Goal: Communication & Community: Answer question/provide support

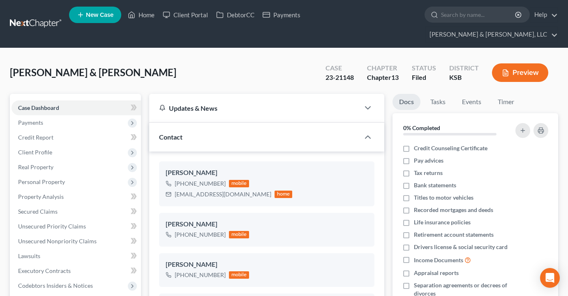
select select "0"
click at [241, 65] on div "Smith, Michael & Gwendolyn Upgraded Case 23-21148 Chapter Chapter 13 Status Fil…" at bounding box center [284, 76] width 548 height 36
click at [39, 148] on span "Client Profile" at bounding box center [35, 151] width 34 height 7
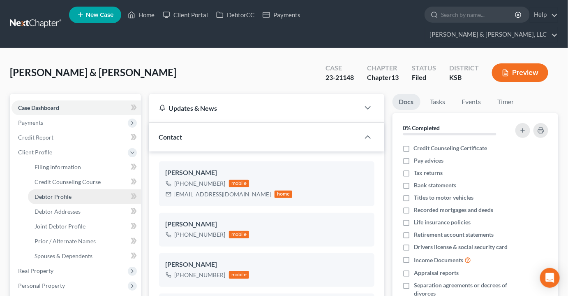
click at [61, 189] on link "Debtor Profile" at bounding box center [84, 196] width 113 height 15
select select "1"
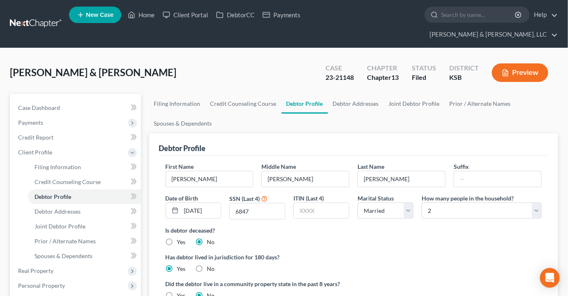
radio input "true"
click at [65, 160] on link "Filing Information" at bounding box center [84, 167] width 113 height 15
select select "1"
select select "3"
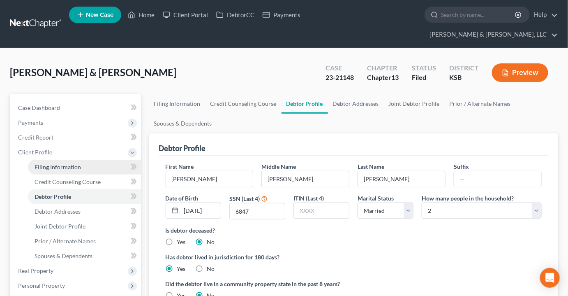
select select "31"
select select "2"
select select "17"
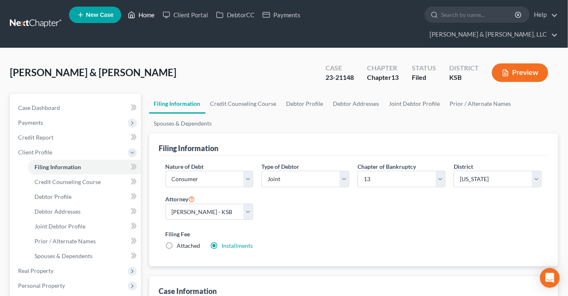
click at [143, 15] on link "Home" at bounding box center [141, 14] width 35 height 15
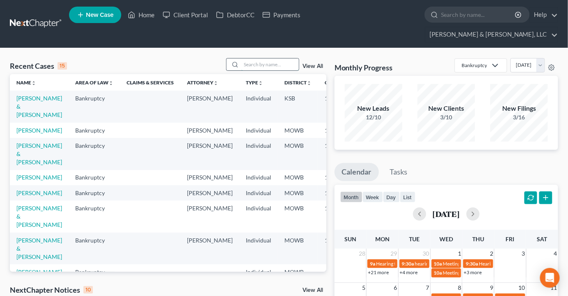
click at [255, 58] on input "search" at bounding box center [270, 64] width 58 height 12
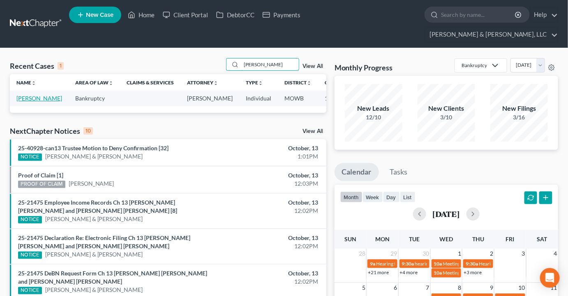
type input "losasso"
click at [30, 95] on link "LoSasso, Sara" at bounding box center [39, 98] width 46 height 7
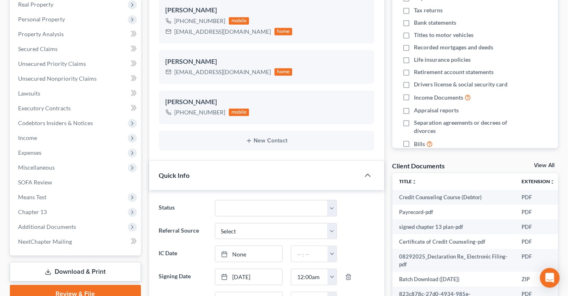
scroll to position [261, 0]
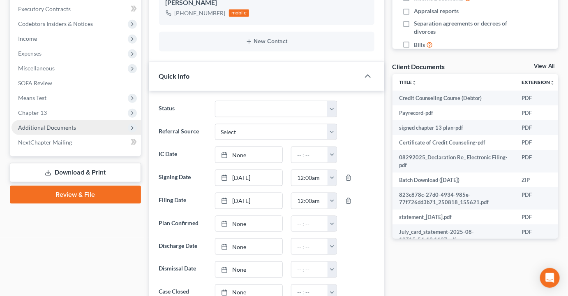
click at [39, 120] on span "Additional Documents" at bounding box center [76, 127] width 129 height 15
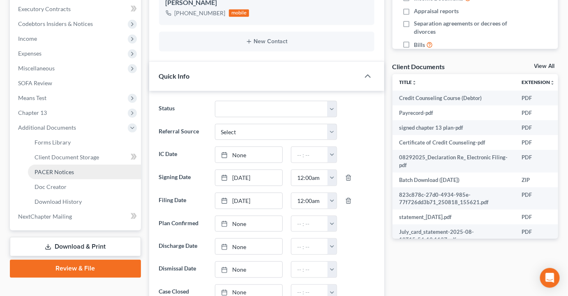
click at [62, 168] on span "PACER Notices" at bounding box center [54, 171] width 39 height 7
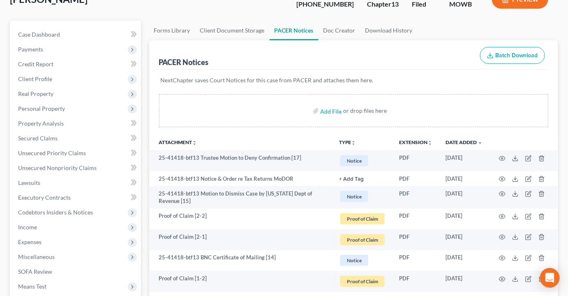
scroll to position [74, 0]
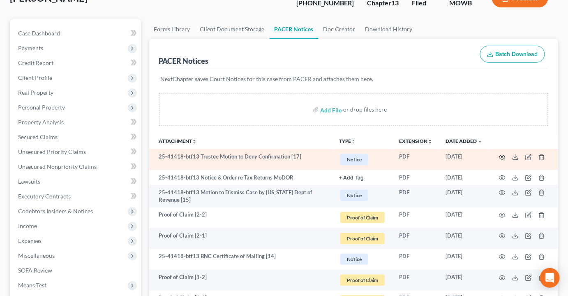
click at [503, 154] on icon "button" at bounding box center [502, 157] width 7 height 7
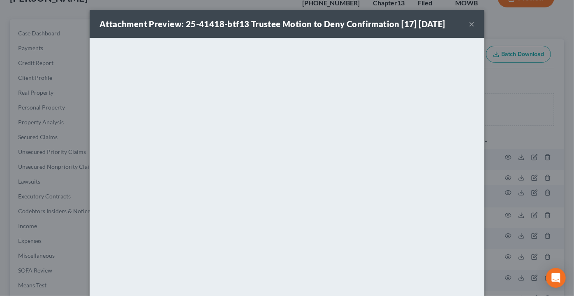
click at [469, 21] on button "×" at bounding box center [472, 24] width 6 height 10
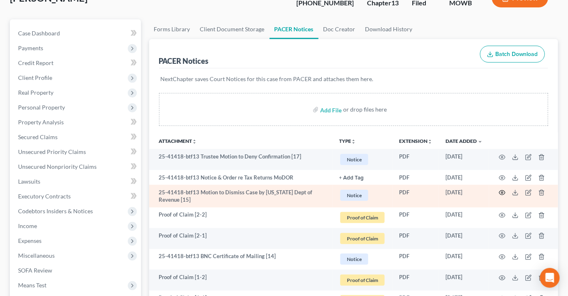
click at [503, 189] on icon "button" at bounding box center [502, 192] width 7 height 7
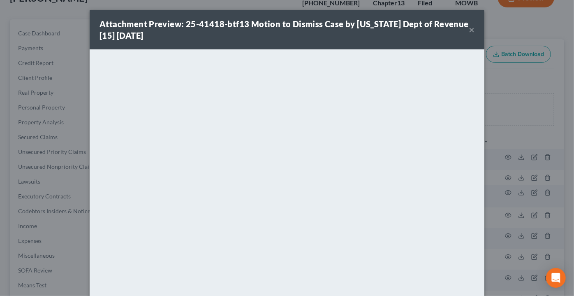
click at [469, 27] on button "×" at bounding box center [472, 30] width 6 height 10
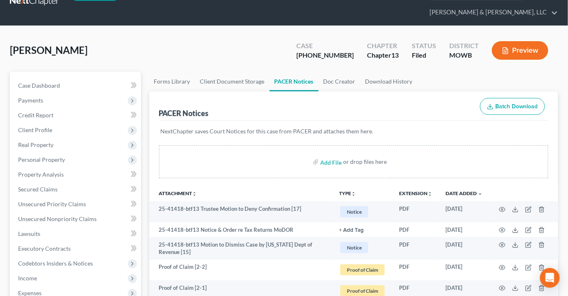
scroll to position [0, 0]
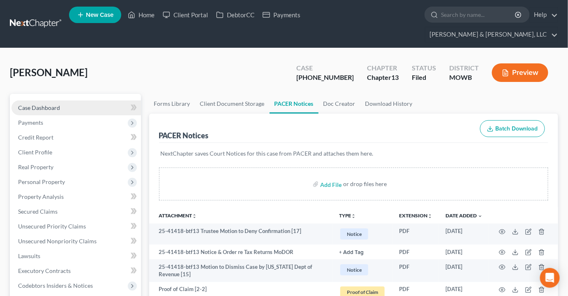
click at [46, 104] on span "Case Dashboard" at bounding box center [39, 107] width 42 height 7
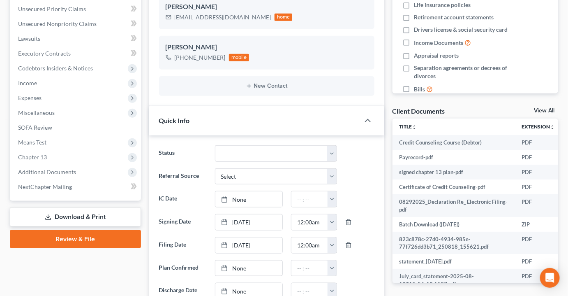
scroll to position [213, 0]
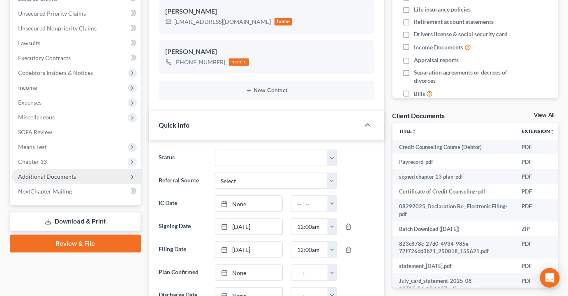
click at [59, 173] on span "Additional Documents" at bounding box center [47, 176] width 58 height 7
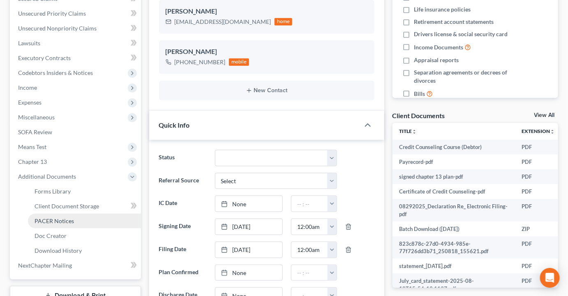
click at [60, 217] on span "PACER Notices" at bounding box center [54, 220] width 39 height 7
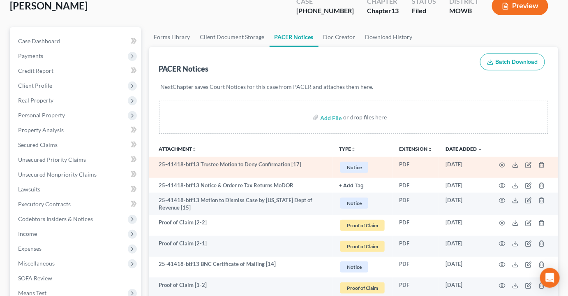
scroll to position [74, 0]
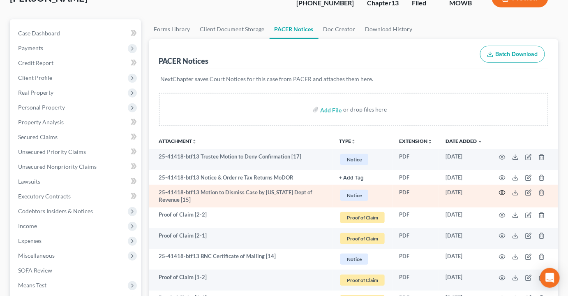
click at [503, 192] on circle "button" at bounding box center [503, 193] width 2 height 2
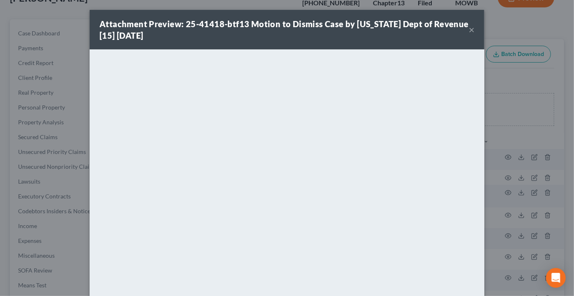
click at [469, 30] on button "×" at bounding box center [472, 30] width 6 height 10
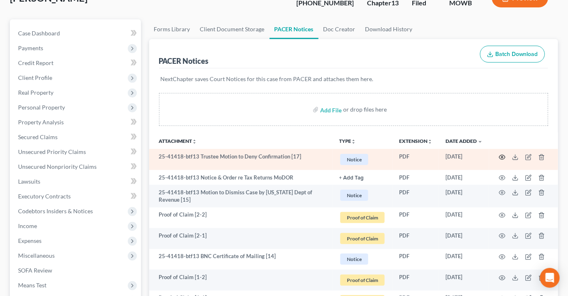
click at [500, 155] on icon "button" at bounding box center [502, 157] width 6 height 5
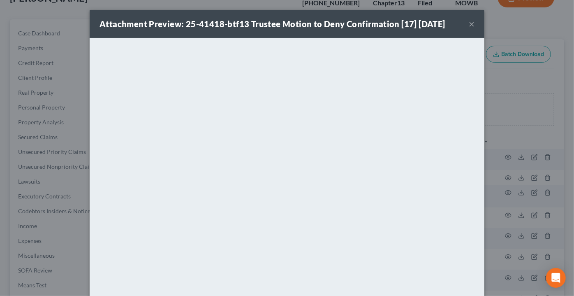
click at [469, 25] on button "×" at bounding box center [472, 24] width 6 height 10
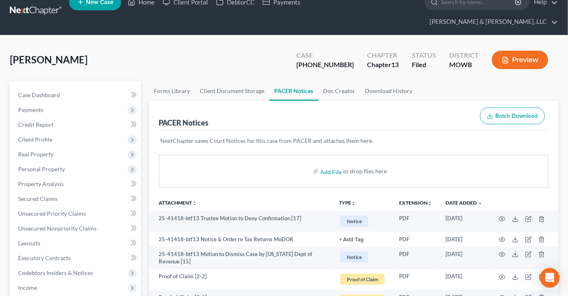
scroll to position [0, 0]
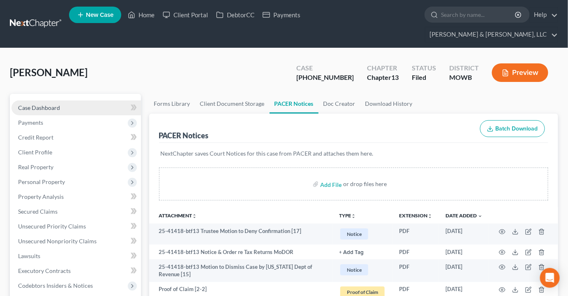
click at [27, 100] on link "Case Dashboard" at bounding box center [76, 107] width 129 height 15
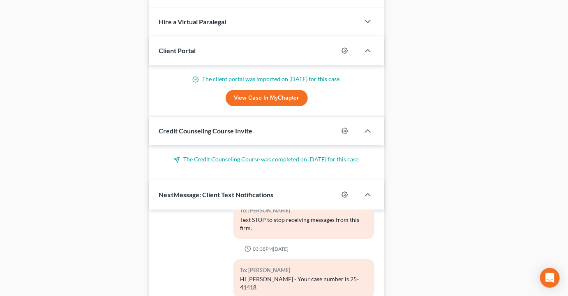
scroll to position [923, 0]
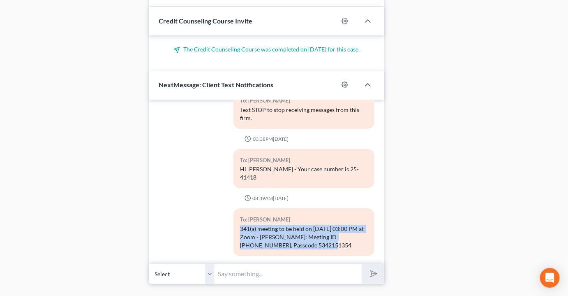
drag, startPoint x: 311, startPoint y: 216, endPoint x: 230, endPoint y: 203, distance: 82.1
click at [230, 208] on div "To: Sara LoSasso 341(a) meeting to be held on 10/14/2025 at 03:00 PM at Zoom - …" at bounding box center [303, 235] width 149 height 54
copy div "341(a) meeting to be held on 10/14/2025 at 03:00 PM at Zoom - Fink: Meeting ID …"
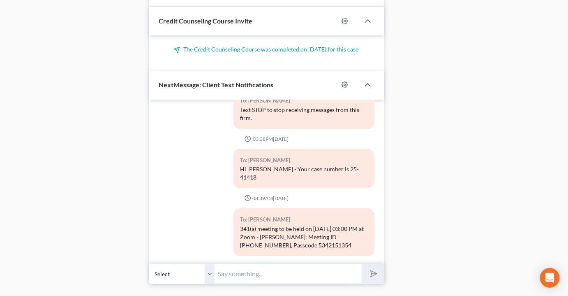
click at [254, 264] on input "text" at bounding box center [288, 274] width 147 height 20
paste input "341(a) meeting to be held on 10/14/2025 at 03:00 PM at Zoom - Fink: Meeting ID …"
type input "341(a) meeting to be held on 10/14/2025 at 03:00 PM at Zoom - Fink: Meeting ID …"
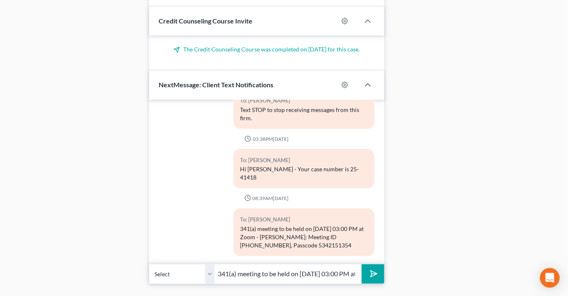
click at [369, 268] on icon "submit" at bounding box center [373, 274] width 12 height 12
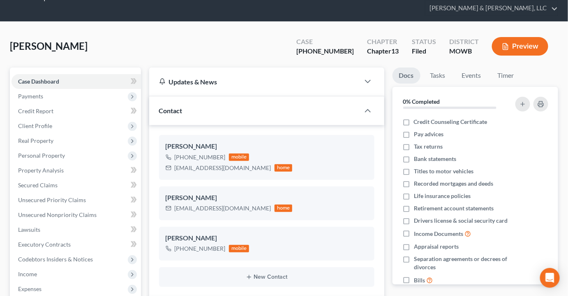
scroll to position [74, 0]
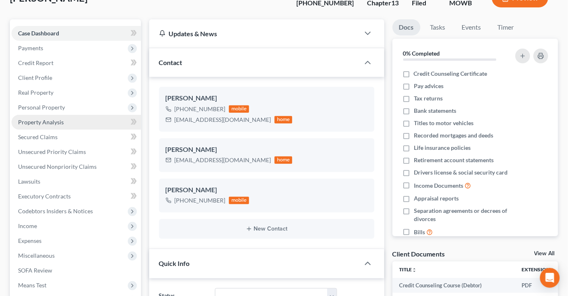
click at [37, 118] on span "Property Analysis" at bounding box center [41, 121] width 46 height 7
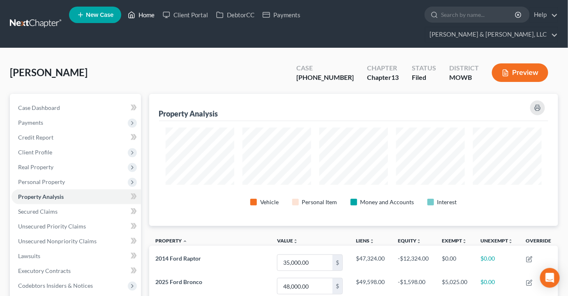
click at [148, 16] on link "Home" at bounding box center [141, 14] width 35 height 15
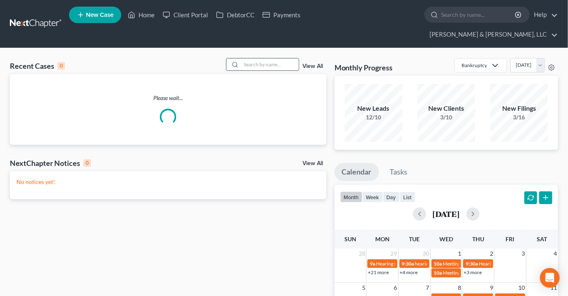
click at [291, 58] on input "search" at bounding box center [270, 64] width 58 height 12
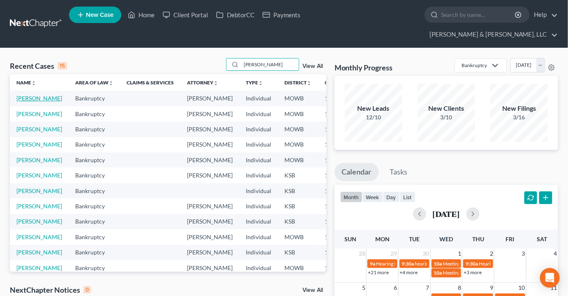
type input "harris"
click at [21, 95] on link "[PERSON_NAME]" at bounding box center [39, 98] width 46 height 7
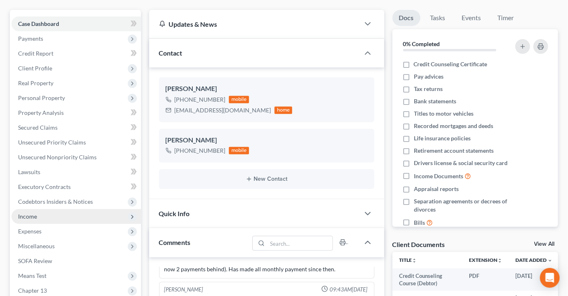
scroll to position [187, 0]
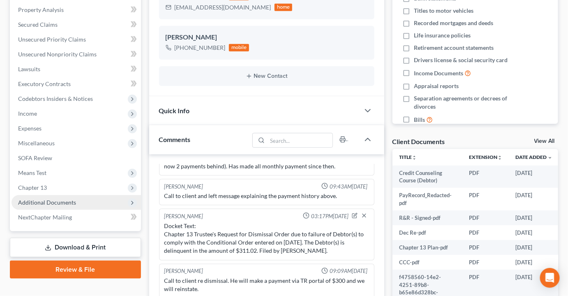
click at [71, 199] on span "Additional Documents" at bounding box center [47, 202] width 58 height 7
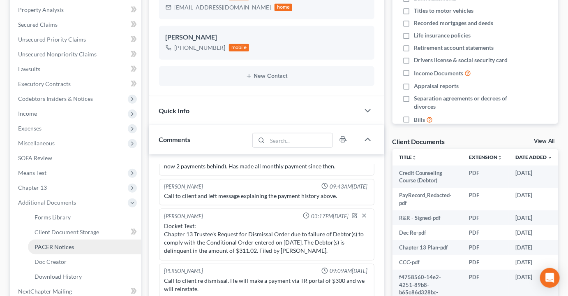
click at [55, 243] on span "PACER Notices" at bounding box center [54, 246] width 39 height 7
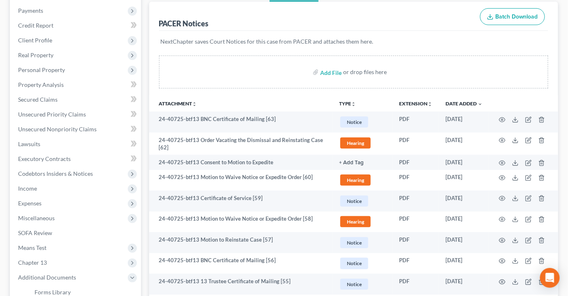
scroll to position [112, 0]
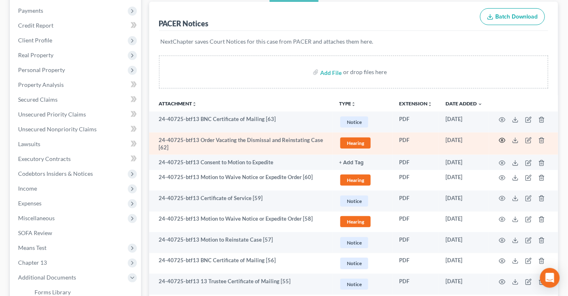
click at [503, 137] on icon "button" at bounding box center [502, 140] width 7 height 7
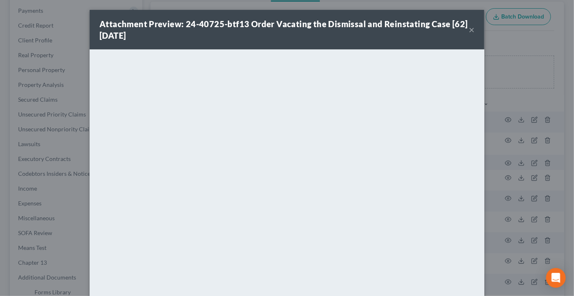
click at [469, 29] on button "×" at bounding box center [472, 30] width 6 height 10
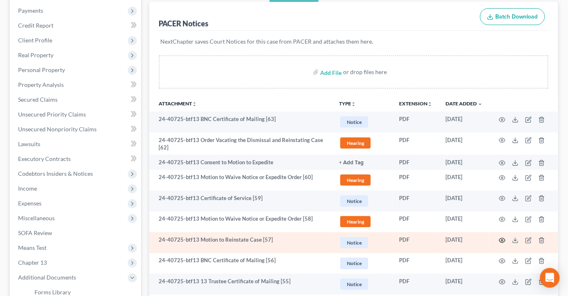
click at [504, 238] on icon "button" at bounding box center [502, 240] width 6 height 5
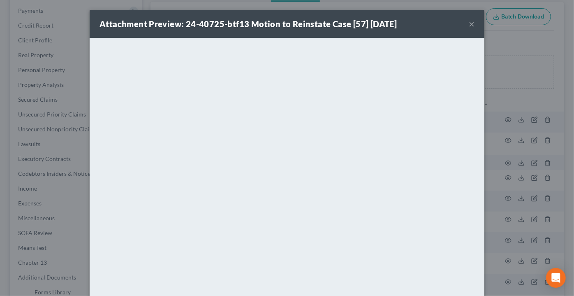
click at [470, 27] on button "×" at bounding box center [472, 24] width 6 height 10
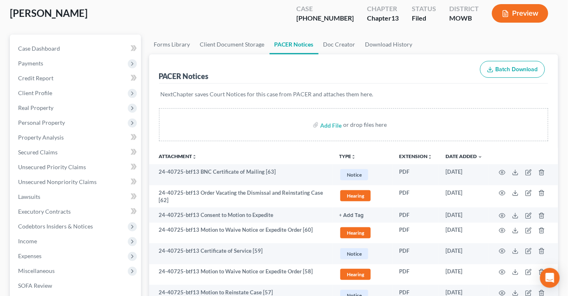
scroll to position [0, 0]
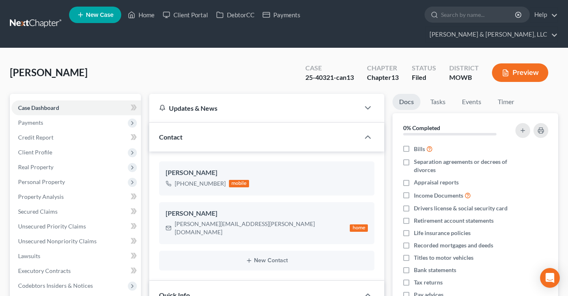
select select "6"
select select "0"
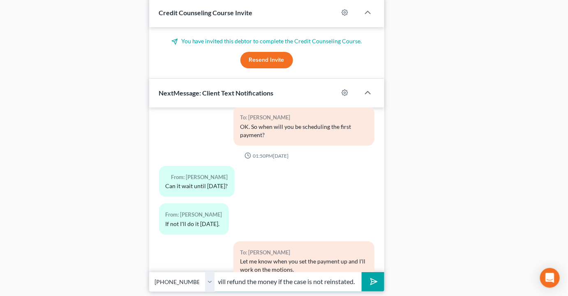
scroll to position [0, 39]
type input "The Trustee will refund the money if the case is not reinstated."
click at [362, 272] on button "submit" at bounding box center [373, 281] width 23 height 19
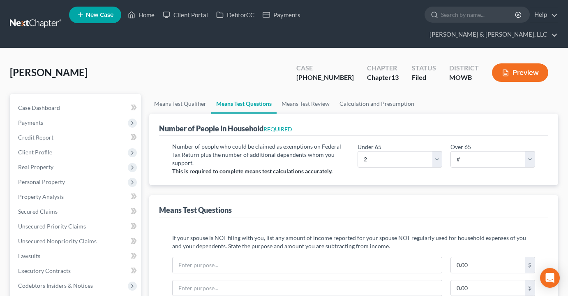
select select "2"
select select "1"
select select "60"
select select "1"
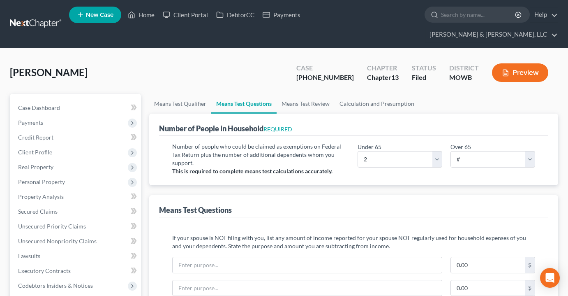
select select "60"
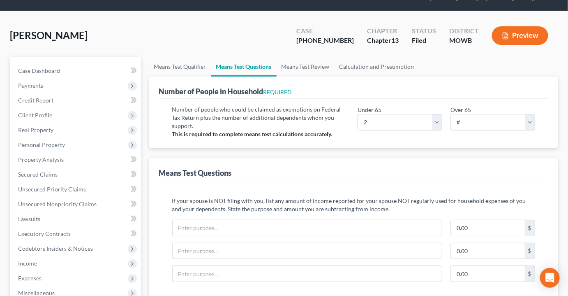
click at [150, 31] on div "Graham, Tony Upgraded Case 25-41033-13 Chapter Chapter 13 Status Filed District…" at bounding box center [284, 39] width 548 height 36
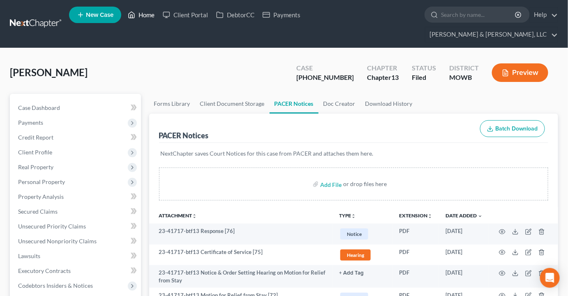
click at [141, 13] on link "Home" at bounding box center [141, 14] width 35 height 15
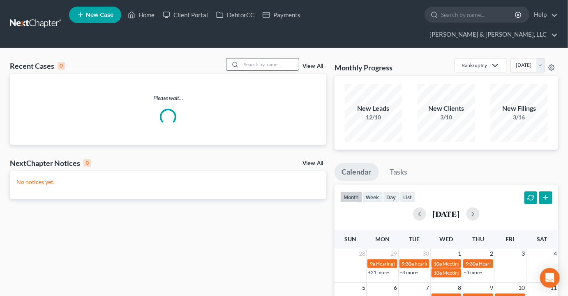
click at [282, 58] on input "search" at bounding box center [270, 64] width 58 height 12
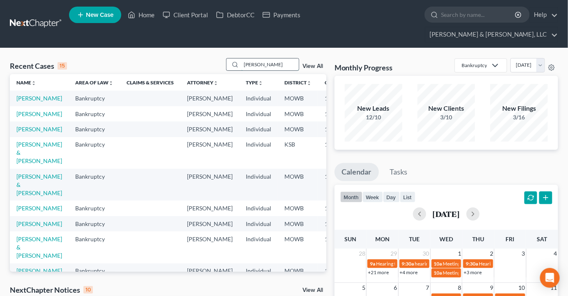
type input "lombardino"
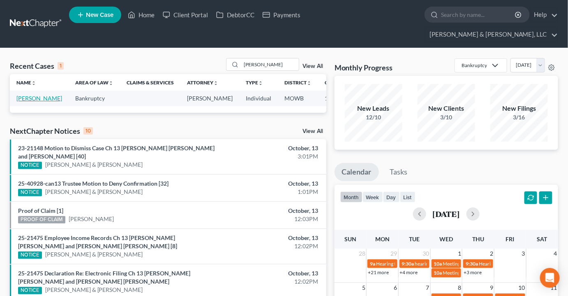
click at [18, 95] on link "Lombardino, Cindy" at bounding box center [39, 98] width 46 height 7
select select "2"
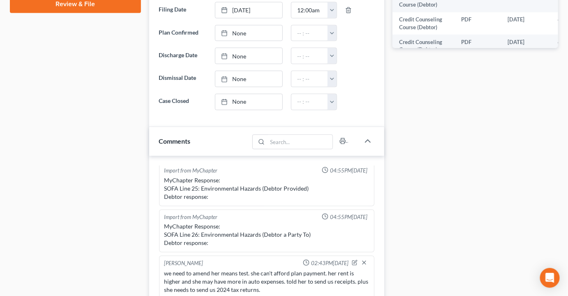
scroll to position [261, 0]
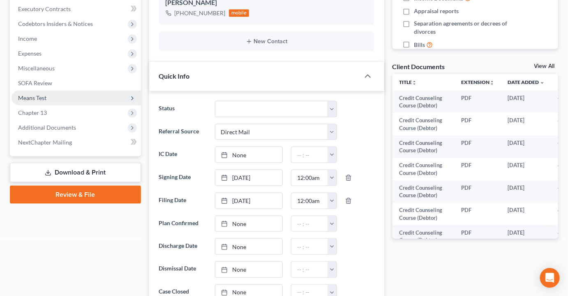
click at [37, 90] on span "Means Test" at bounding box center [76, 97] width 129 height 15
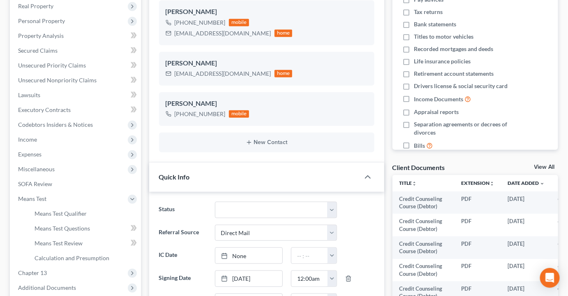
scroll to position [0, 0]
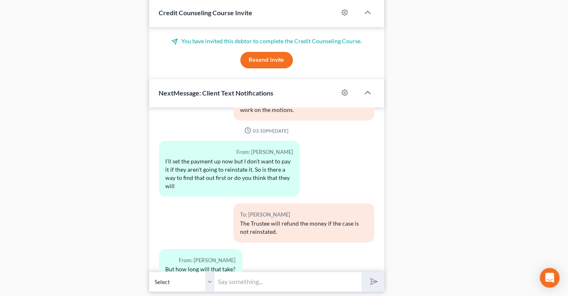
scroll to position [4440, 0]
click at [240, 271] on input "text" at bounding box center [288, 281] width 147 height 20
type input "It takes a while. I think the case will get reinstated if you make the two paym…"
click at [362, 272] on button "submit" at bounding box center [373, 281] width 23 height 19
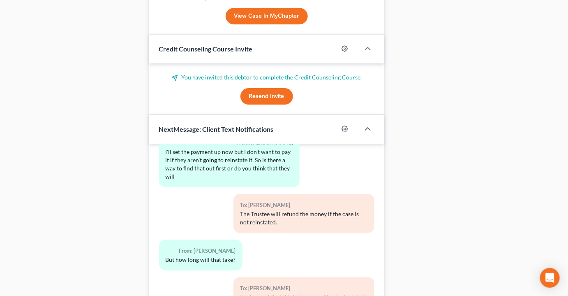
scroll to position [888, 0]
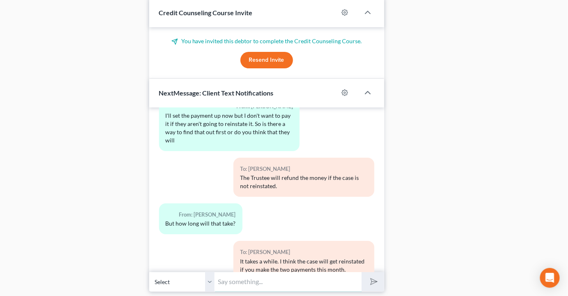
click at [241, 271] on input "text" at bounding box center [288, 281] width 147 height 20
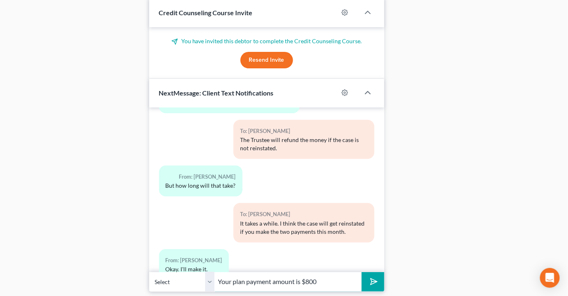
type input "Your plan payment amount is $800"
click at [362, 272] on button "submit" at bounding box center [373, 281] width 23 height 19
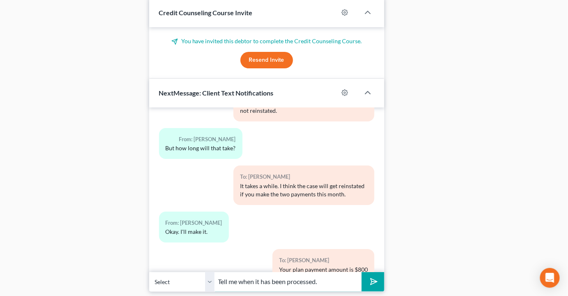
type input "Tell me when it has been processed."
click at [362, 272] on button "submit" at bounding box center [373, 281] width 23 height 19
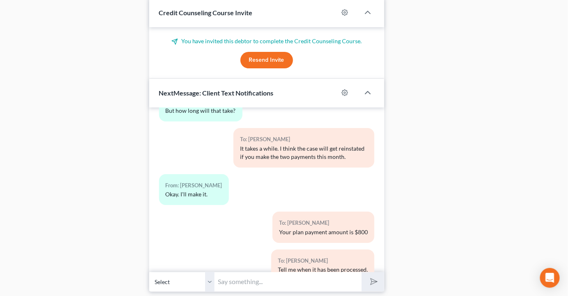
scroll to position [4653, 0]
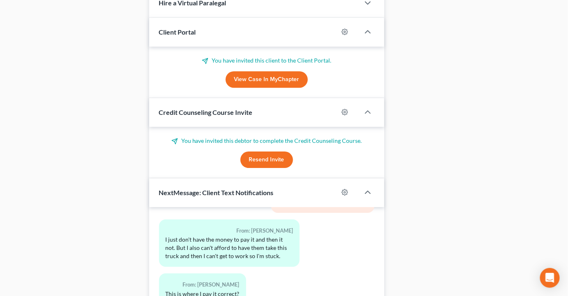
scroll to position [888, 0]
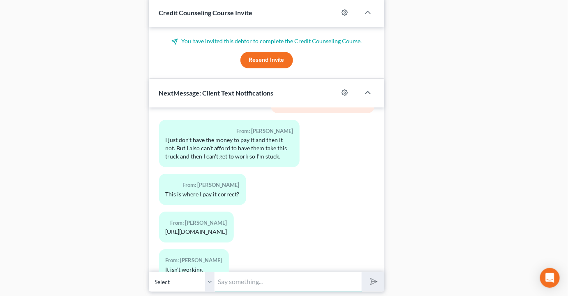
click at [246, 271] on input "text" at bounding box center [288, 281] width 147 height 20
paste input "[URL][DOMAIN_NAME]"
type input "go to this one [URL][DOMAIN_NAME]"
click at [362, 272] on button "submit" at bounding box center [373, 281] width 23 height 19
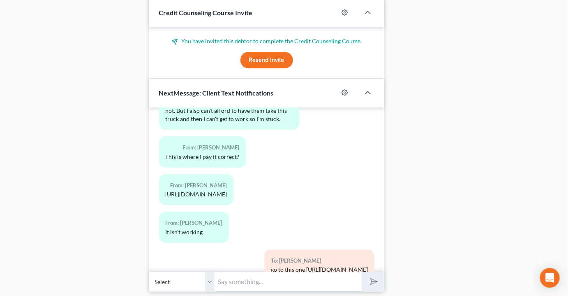
scroll to position [4849, 0]
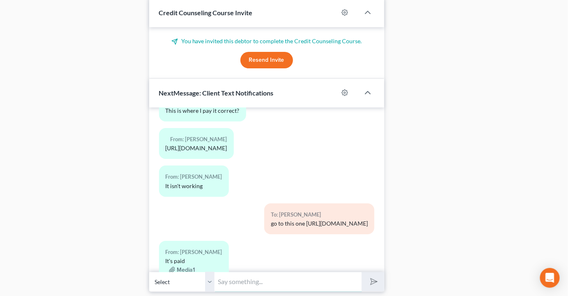
click at [234, 271] on input "text" at bounding box center [288, 281] width 147 height 20
type input "Thanks. I'll work on getting the motions on file."
click at [362, 272] on button "submit" at bounding box center [373, 281] width 23 height 19
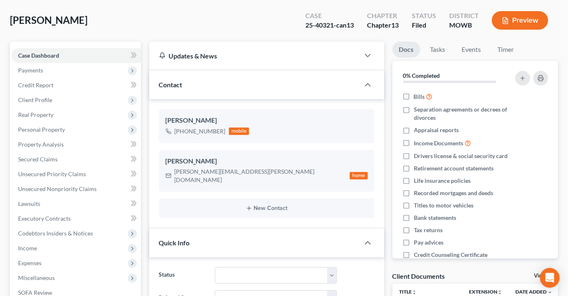
scroll to position [0, 0]
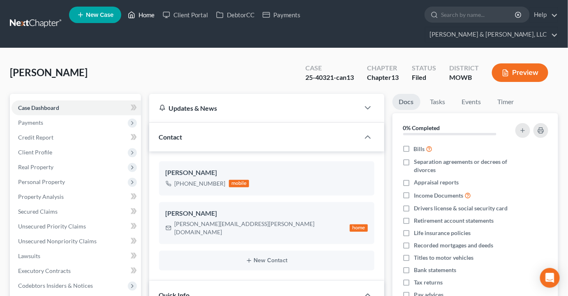
click at [137, 10] on link "Home" at bounding box center [141, 14] width 35 height 15
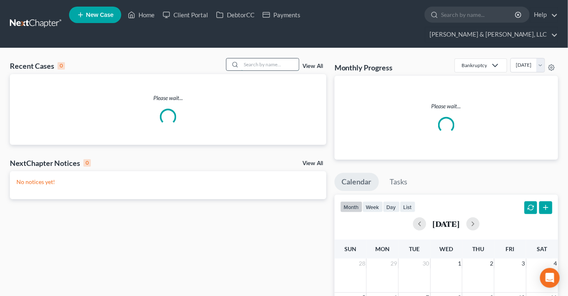
click at [268, 58] on input "search" at bounding box center [270, 64] width 58 height 12
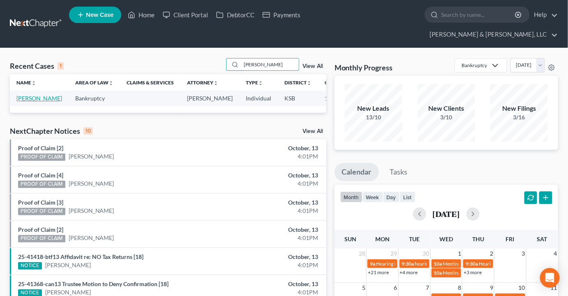
type input "[PERSON_NAME]"
click at [25, 95] on link "[PERSON_NAME]" at bounding box center [39, 98] width 46 height 7
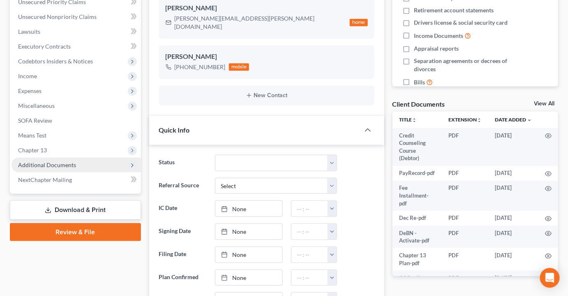
scroll to position [173, 0]
click at [60, 161] on span "Additional Documents" at bounding box center [47, 164] width 58 height 7
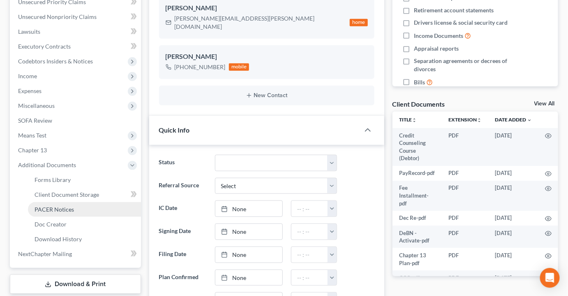
click at [67, 202] on link "PACER Notices" at bounding box center [84, 209] width 113 height 15
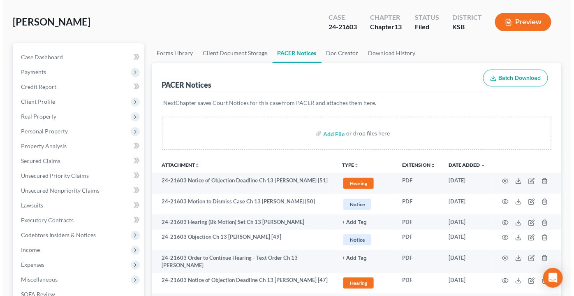
scroll to position [149, 0]
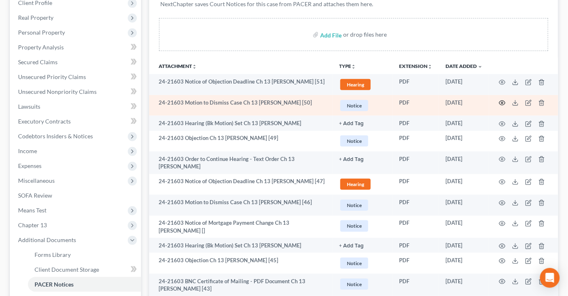
click at [501, 99] on icon "button" at bounding box center [502, 102] width 7 height 7
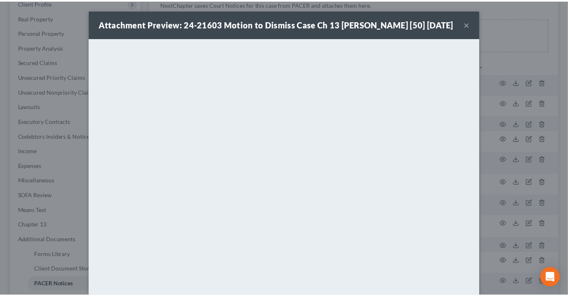
scroll to position [0, 0]
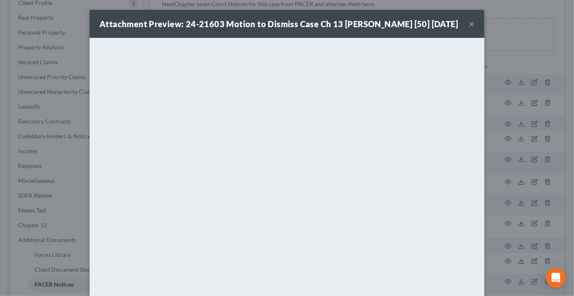
click at [469, 29] on button "×" at bounding box center [472, 24] width 6 height 10
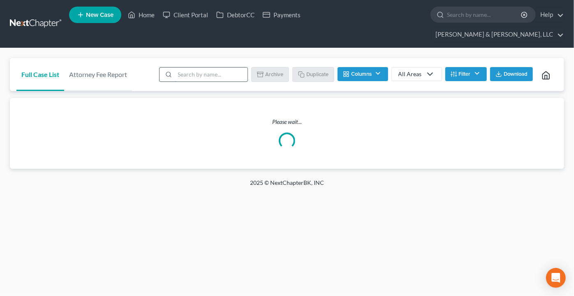
click at [202, 67] on input "search" at bounding box center [211, 74] width 73 height 14
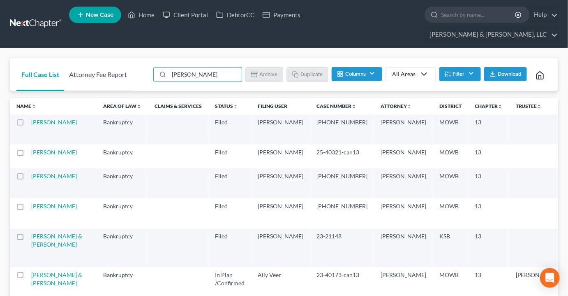
type input "warmac"
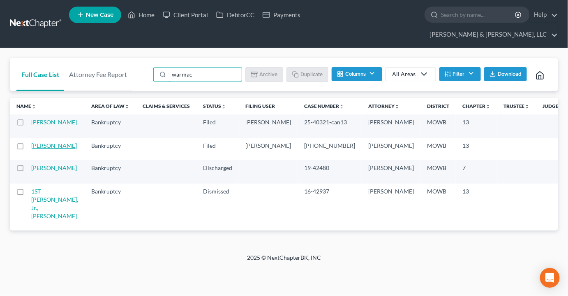
click at [33, 149] on link "[PERSON_NAME]" at bounding box center [54, 145] width 46 height 7
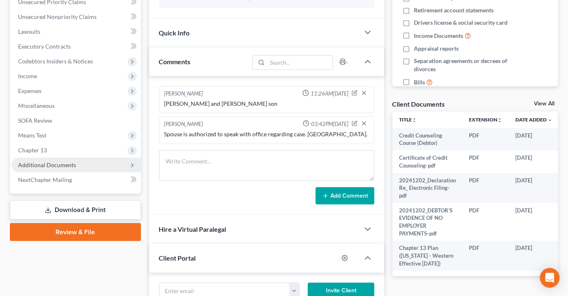
scroll to position [576, 0]
click at [48, 157] on span "Additional Documents" at bounding box center [76, 164] width 129 height 15
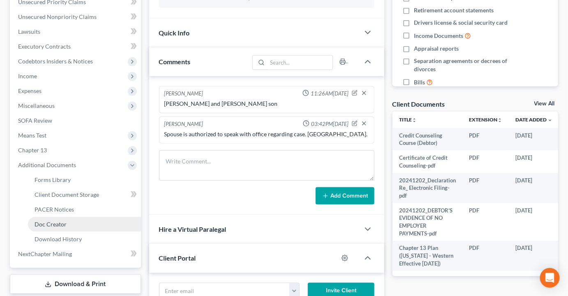
click at [62, 217] on link "Doc Creator" at bounding box center [84, 224] width 113 height 15
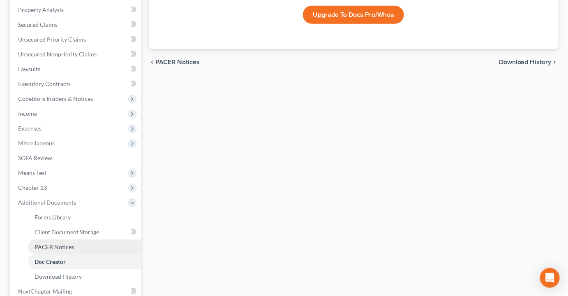
click at [62, 243] on span "PACER Notices" at bounding box center [54, 246] width 39 height 7
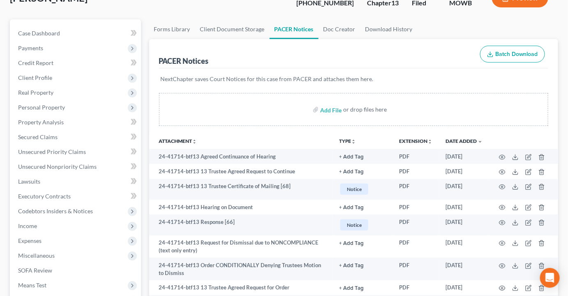
scroll to position [112, 0]
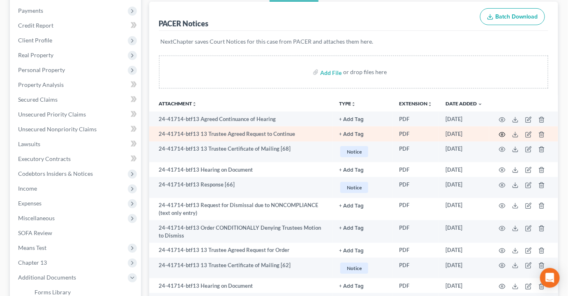
click at [501, 131] on icon "button" at bounding box center [502, 134] width 7 height 7
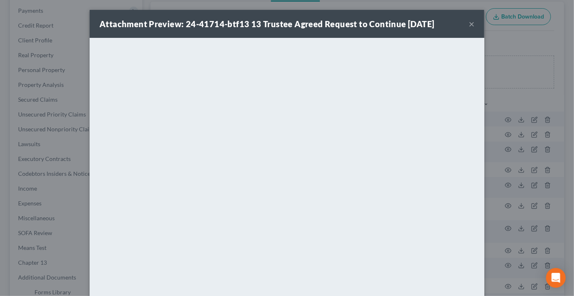
click at [469, 21] on button "×" at bounding box center [472, 24] width 6 height 10
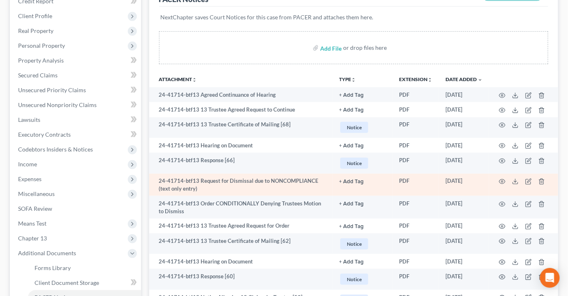
scroll to position [149, 0]
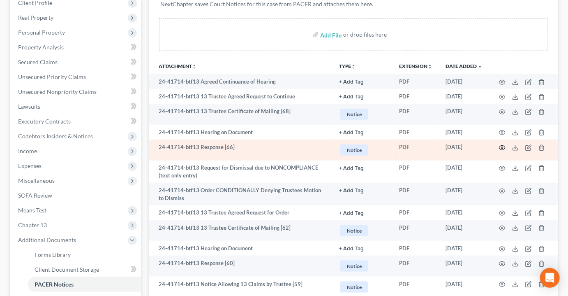
click at [504, 144] on icon "button" at bounding box center [502, 147] width 7 height 7
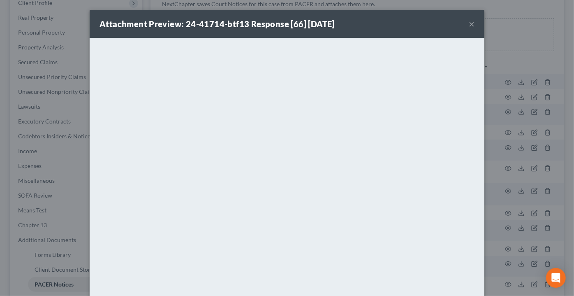
click at [470, 23] on button "×" at bounding box center [472, 24] width 6 height 10
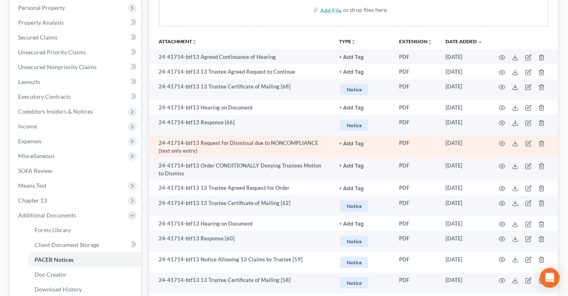
scroll to position [187, 0]
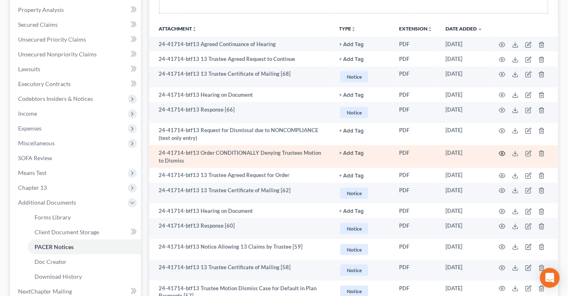
click at [499, 150] on icon "button" at bounding box center [502, 153] width 7 height 7
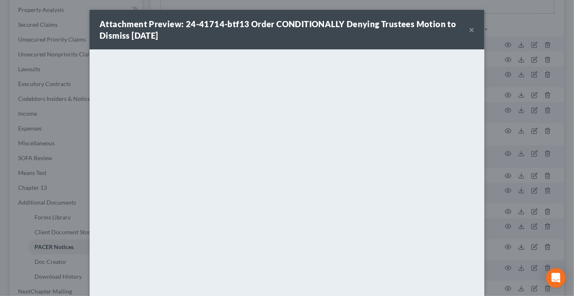
click at [470, 30] on button "×" at bounding box center [472, 30] width 6 height 10
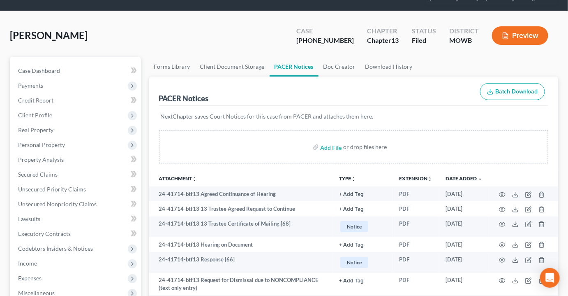
scroll to position [74, 0]
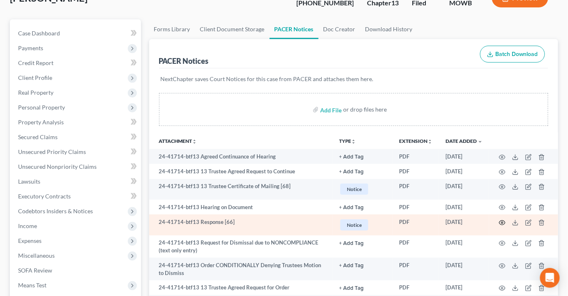
click at [505, 220] on icon "button" at bounding box center [502, 222] width 6 height 5
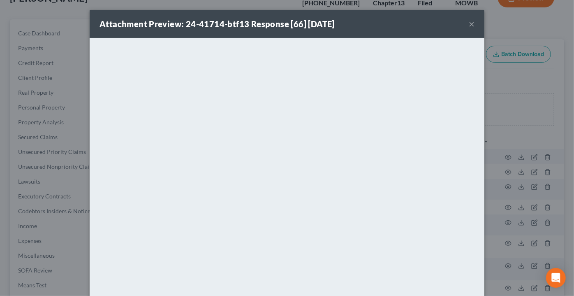
click at [469, 24] on button "×" at bounding box center [472, 24] width 6 height 10
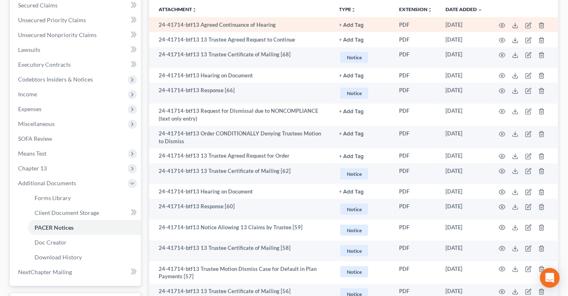
scroll to position [224, 0]
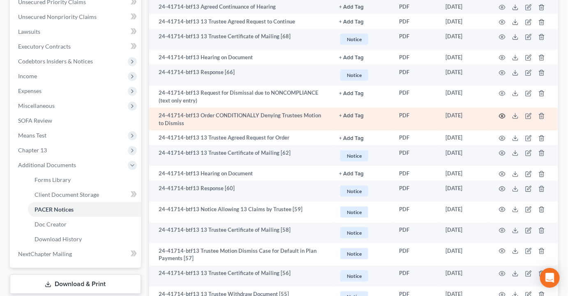
click at [504, 113] on icon "button" at bounding box center [502, 116] width 7 height 7
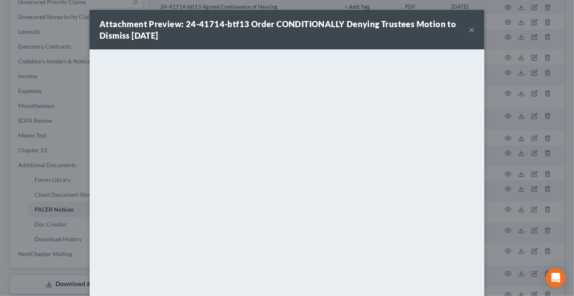
click at [469, 29] on button "×" at bounding box center [472, 30] width 6 height 10
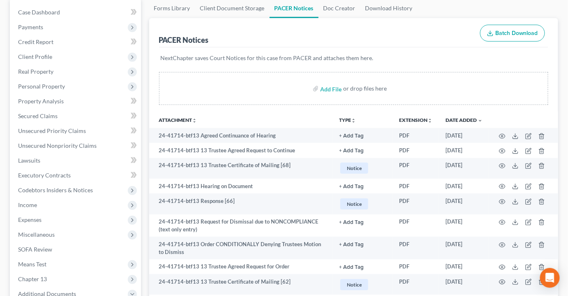
scroll to position [0, 0]
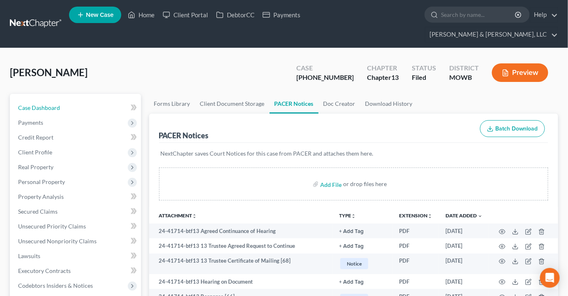
drag, startPoint x: 50, startPoint y: 91, endPoint x: 246, endPoint y: 36, distance: 203.7
click at [50, 104] on span "Case Dashboard" at bounding box center [39, 107] width 42 height 7
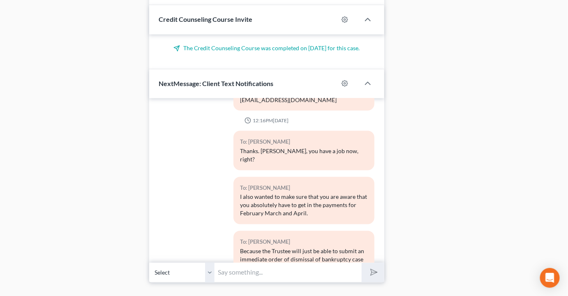
scroll to position [576, 0]
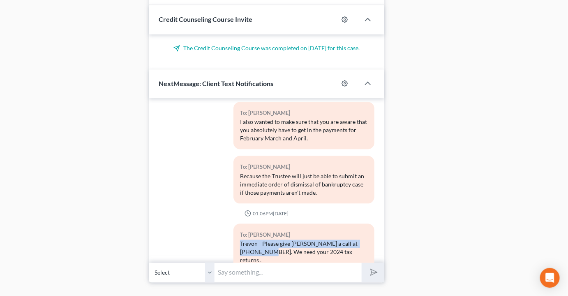
drag, startPoint x: 264, startPoint y: 220, endPoint x: 251, endPoint y: 207, distance: 18.6
click at [230, 223] on div "To: [PERSON_NAME] [PERSON_NAME] - Please give [PERSON_NAME] a call at [PHONE_NU…" at bounding box center [303, 250] width 149 height 54
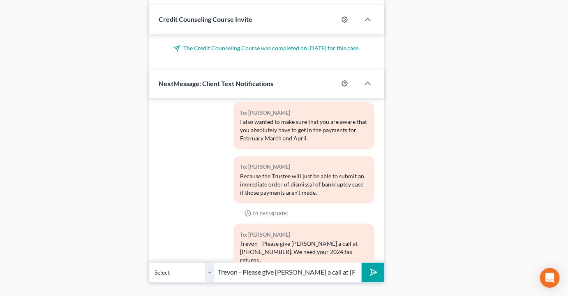
type input "Trevon - Please give [PERSON_NAME] a call at [PHONE_NUMBER]."
click at [373, 267] on polygon "submit" at bounding box center [373, 272] width 10 height 10
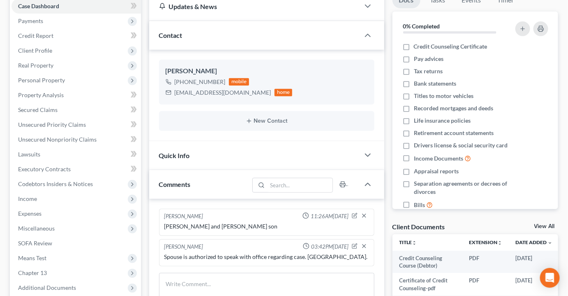
scroll to position [0, 0]
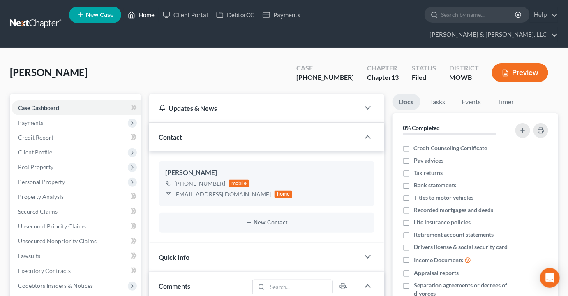
click at [142, 13] on link "Home" at bounding box center [141, 14] width 35 height 15
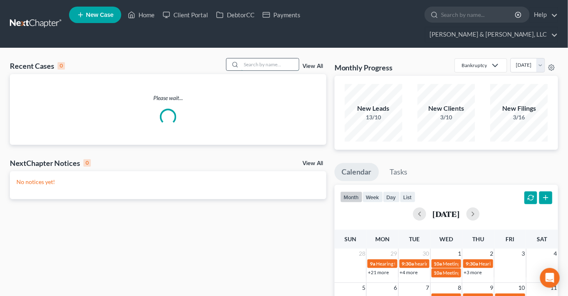
click at [287, 58] on input "search" at bounding box center [270, 64] width 58 height 12
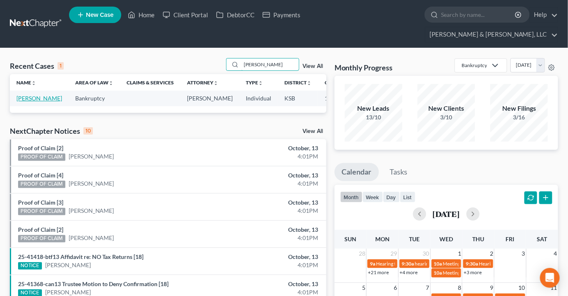
type input "[PERSON_NAME]"
click at [25, 95] on link "[PERSON_NAME]" at bounding box center [39, 98] width 46 height 7
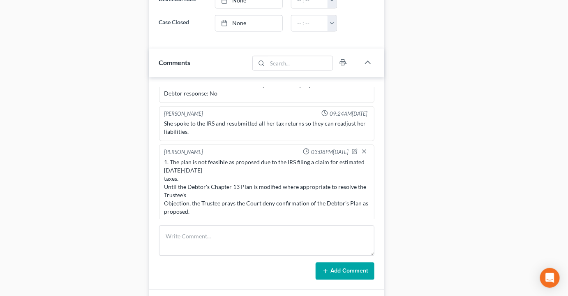
scroll to position [560, 0]
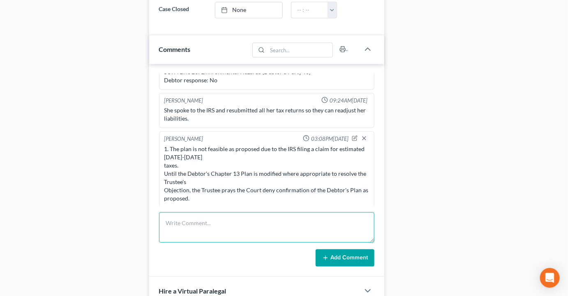
click at [222, 212] on textarea at bounding box center [266, 227] width 215 height 30
type textarea "uploaded 2022 and 2024 state returns for MTD. Still need 2023"
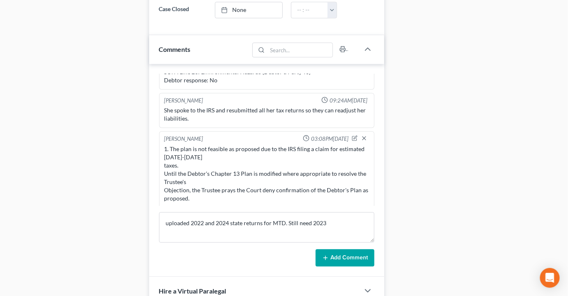
click at [347, 249] on button "Add Comment" at bounding box center [345, 257] width 59 height 17
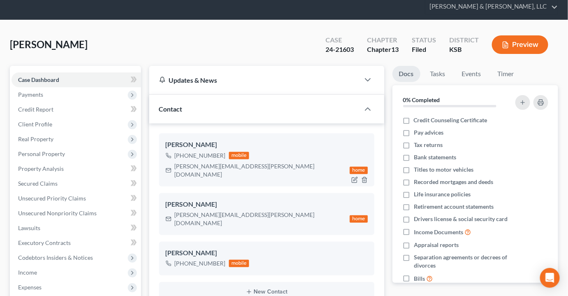
scroll to position [0, 0]
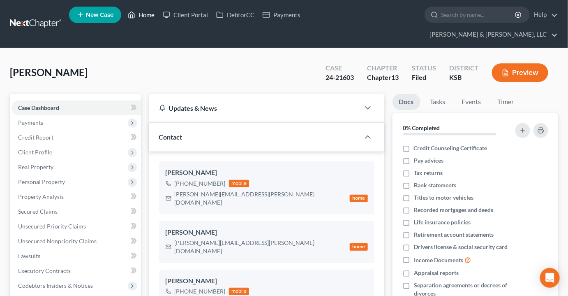
click at [148, 20] on link "Home" at bounding box center [141, 14] width 35 height 15
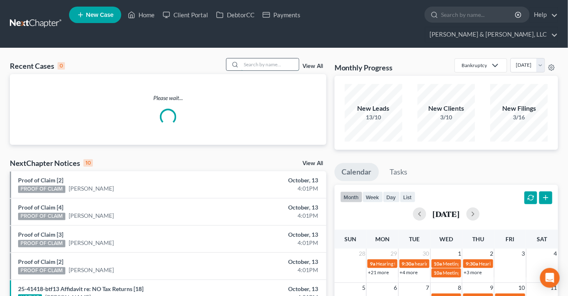
click at [265, 58] on input "search" at bounding box center [270, 64] width 58 height 12
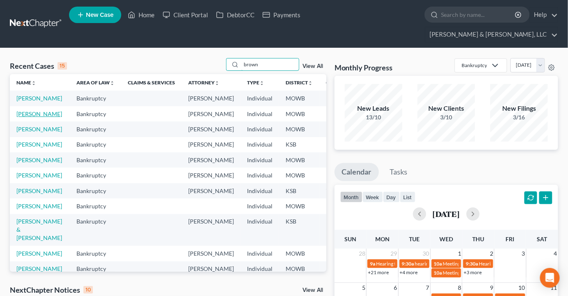
type input "brown"
click at [21, 117] on link "[PERSON_NAME]" at bounding box center [39, 113] width 46 height 7
select select "6"
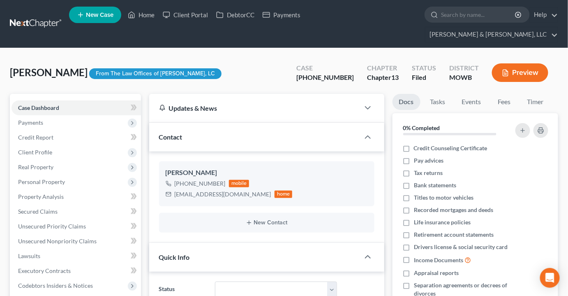
scroll to position [1392, 0]
